Goal: Find specific page/section: Find specific page/section

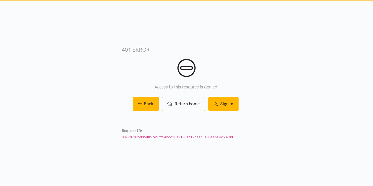
click at [216, 101] on link "Sign In" at bounding box center [223, 104] width 30 height 14
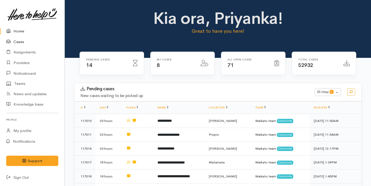
click at [21, 40] on link "Cases" at bounding box center [32, 41] width 64 height 11
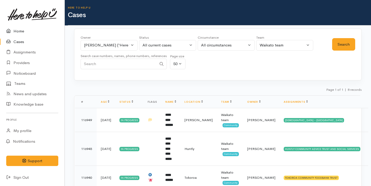
click at [41, 31] on link "Home" at bounding box center [32, 31] width 64 height 11
